Goal: Find specific page/section: Find specific page/section

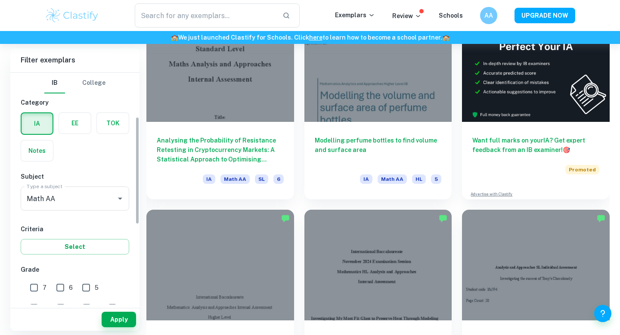
scroll to position [94, 0]
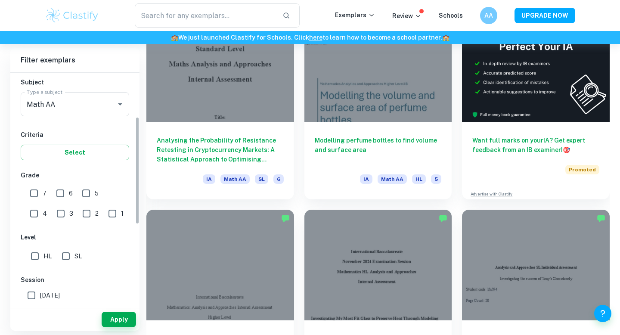
click at [32, 262] on input "HL" at bounding box center [34, 256] width 17 height 17
checkbox input "true"
click at [112, 323] on button "Apply" at bounding box center [119, 320] width 34 height 16
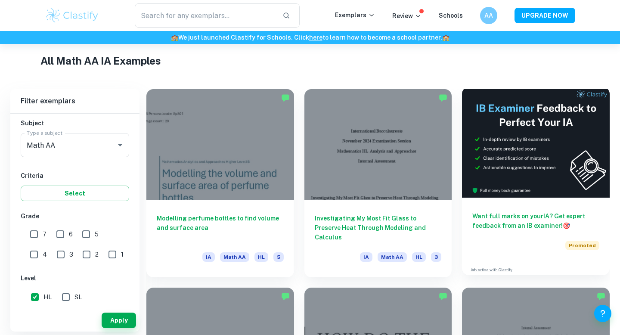
scroll to position [202, 0]
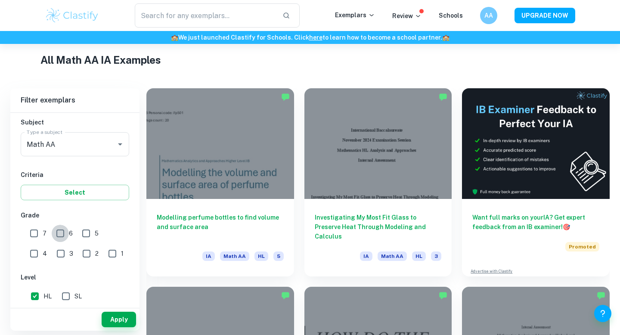
click at [59, 236] on input "6" at bounding box center [60, 233] width 17 height 17
checkbox input "true"
click at [37, 230] on input "7" at bounding box center [33, 233] width 17 height 17
checkbox input "true"
click at [118, 317] on button "Apply" at bounding box center [119, 320] width 34 height 16
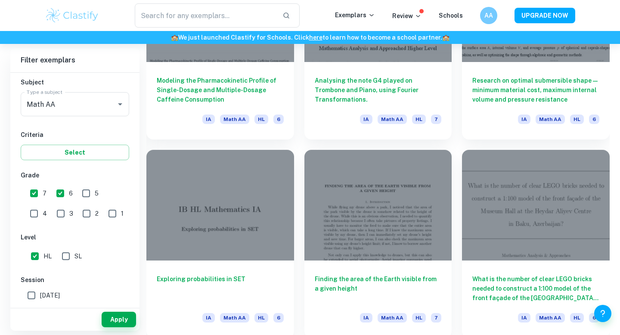
scroll to position [8284, 0]
